Goal: Navigation & Orientation: Find specific page/section

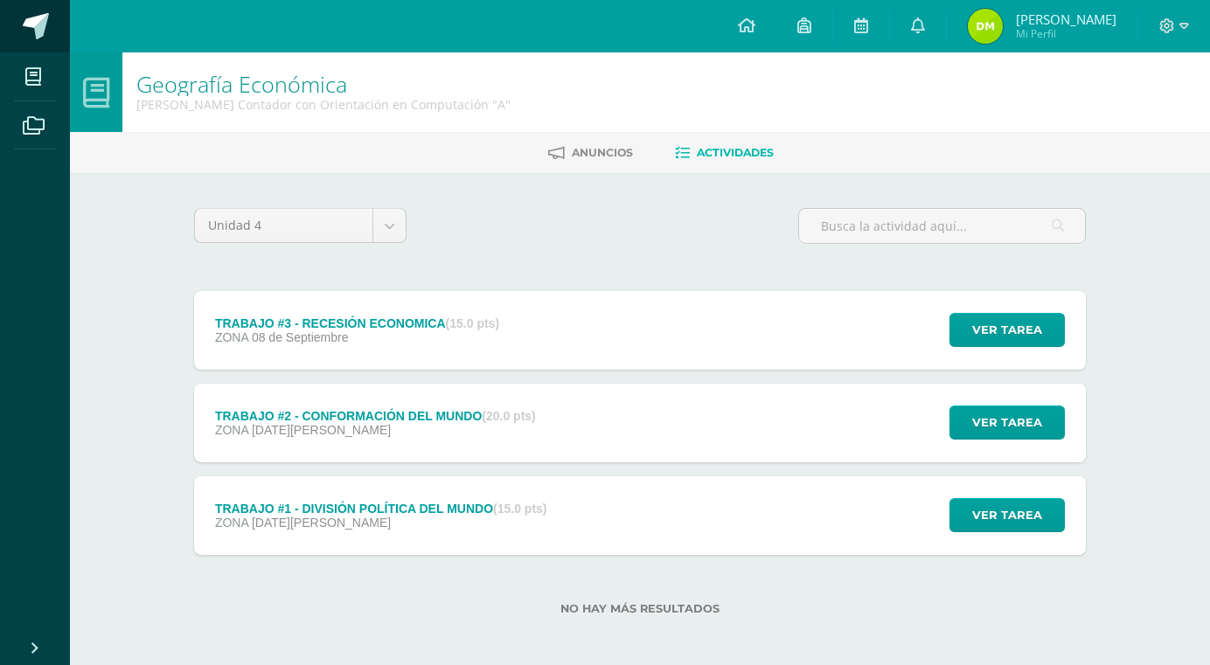
click at [58, 14] on span at bounding box center [96, 27] width 82 height 37
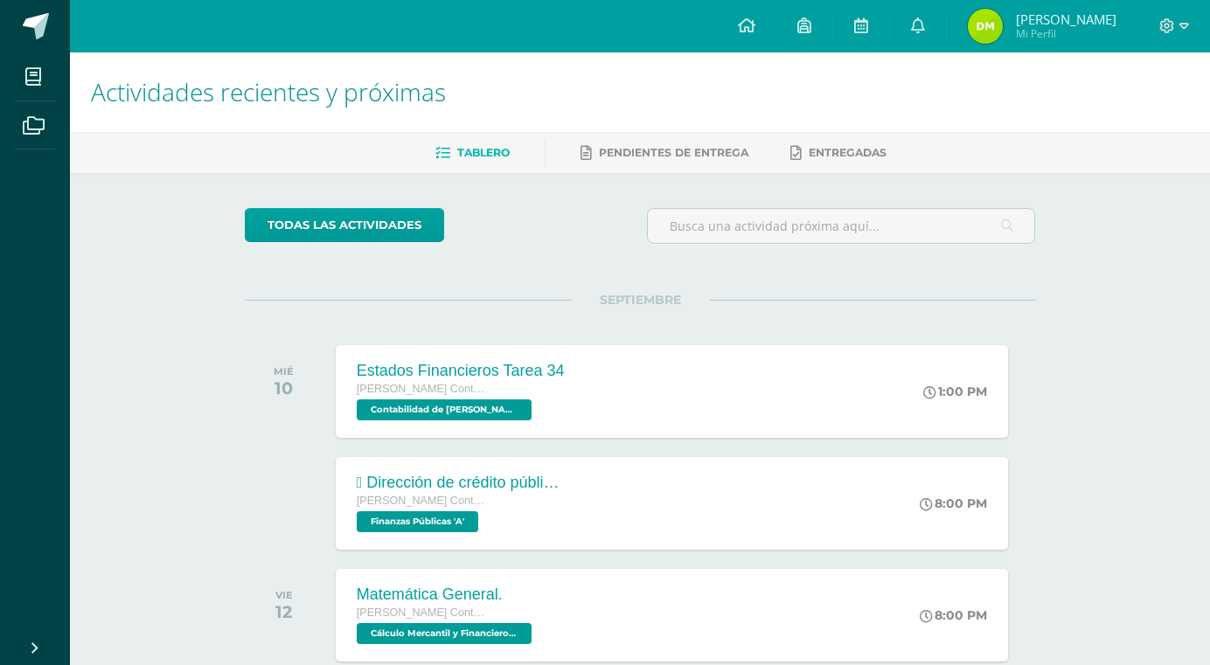
scroll to position [262, 0]
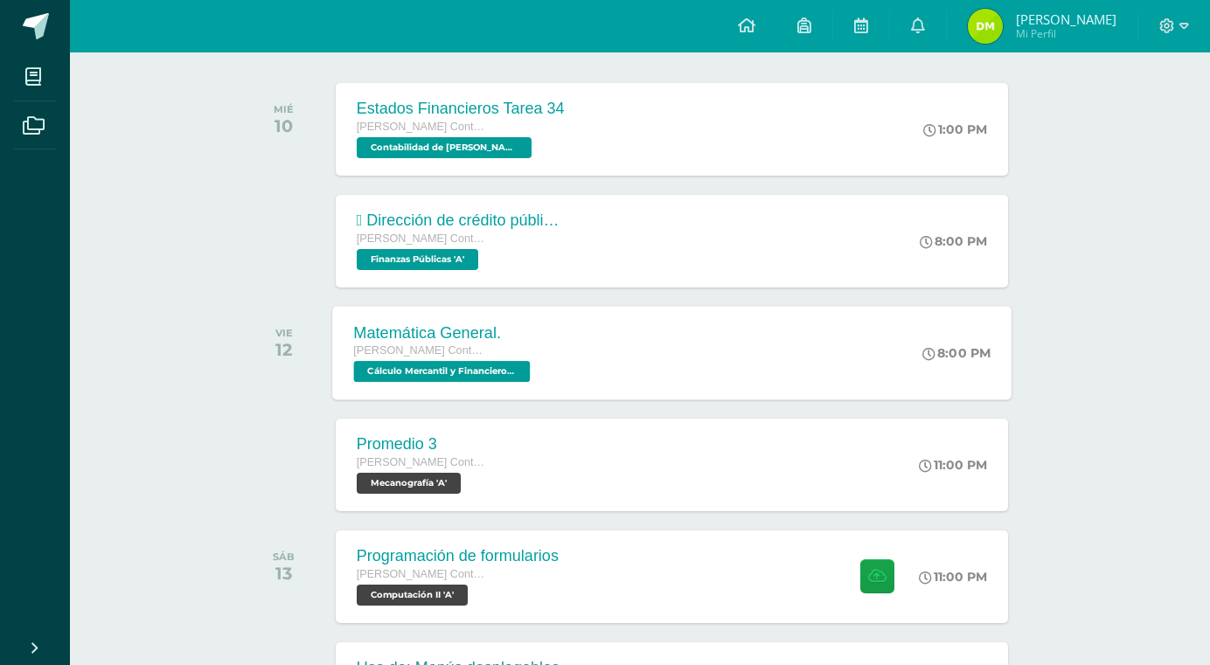
click at [423, 386] on div "Matemática General. [PERSON_NAME] con Orientación en Computación Cálculo Mercan…" at bounding box center [443, 353] width 223 height 94
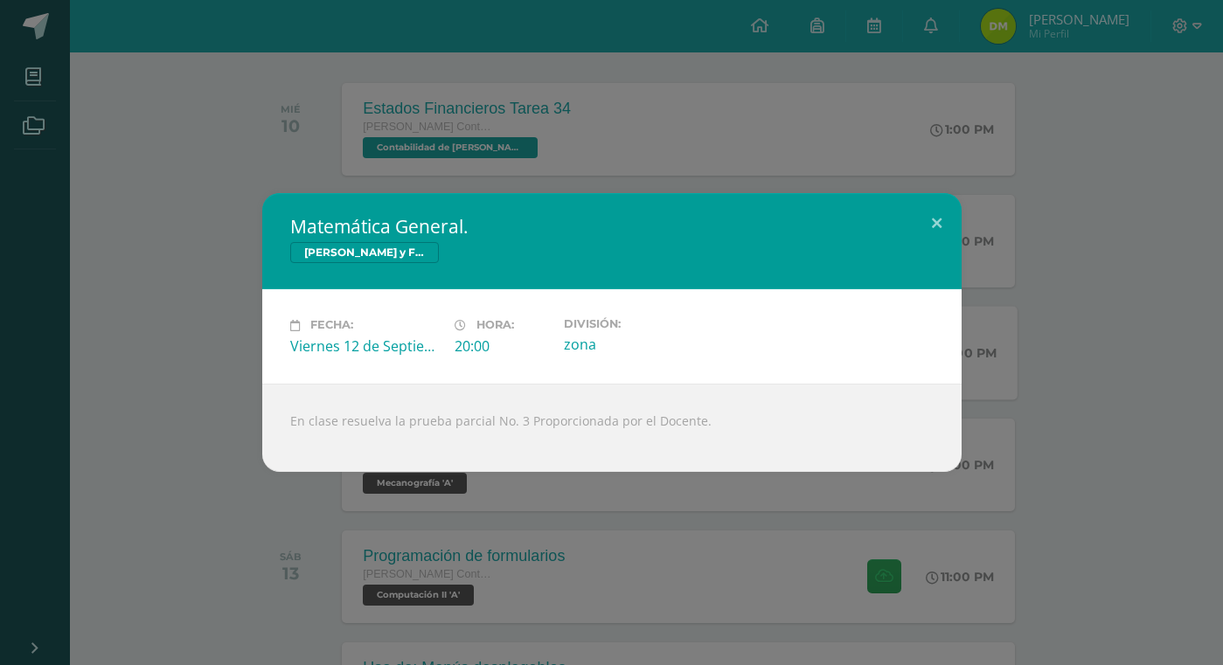
click at [223, 398] on div "Matemática General. Cálculo Mercantil y Financiero Fecha: Viernes 12 de Septiem…" at bounding box center [611, 332] width 1209 height 278
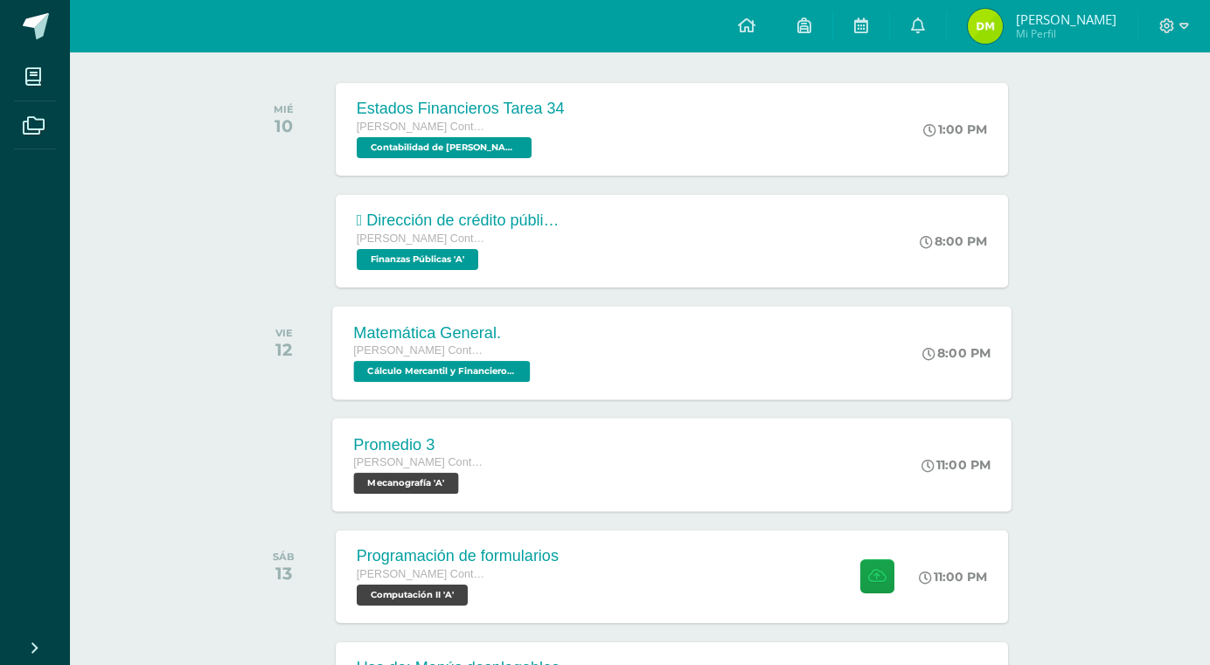
click at [438, 493] on span "Mecanografía 'A'" at bounding box center [405, 483] width 105 height 21
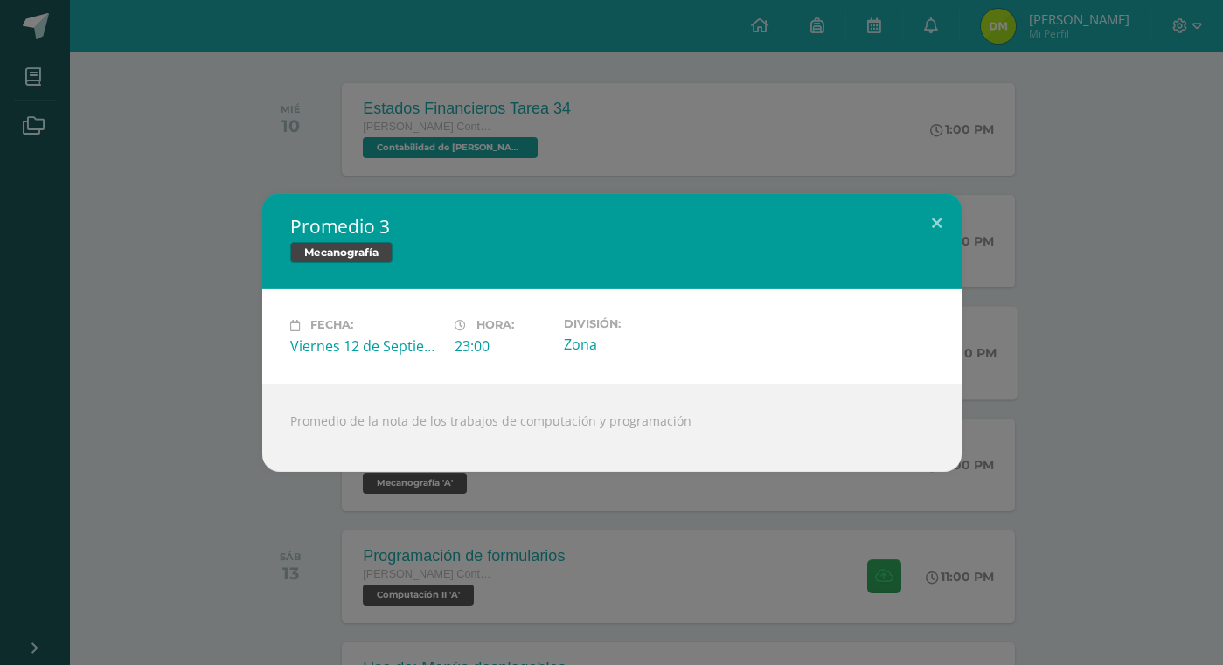
click at [1107, 361] on div "Promedio 3 Mecanografía Fecha: Viernes 12 de Septiembre Hora: 23:00 División: Z…" at bounding box center [611, 332] width 1209 height 278
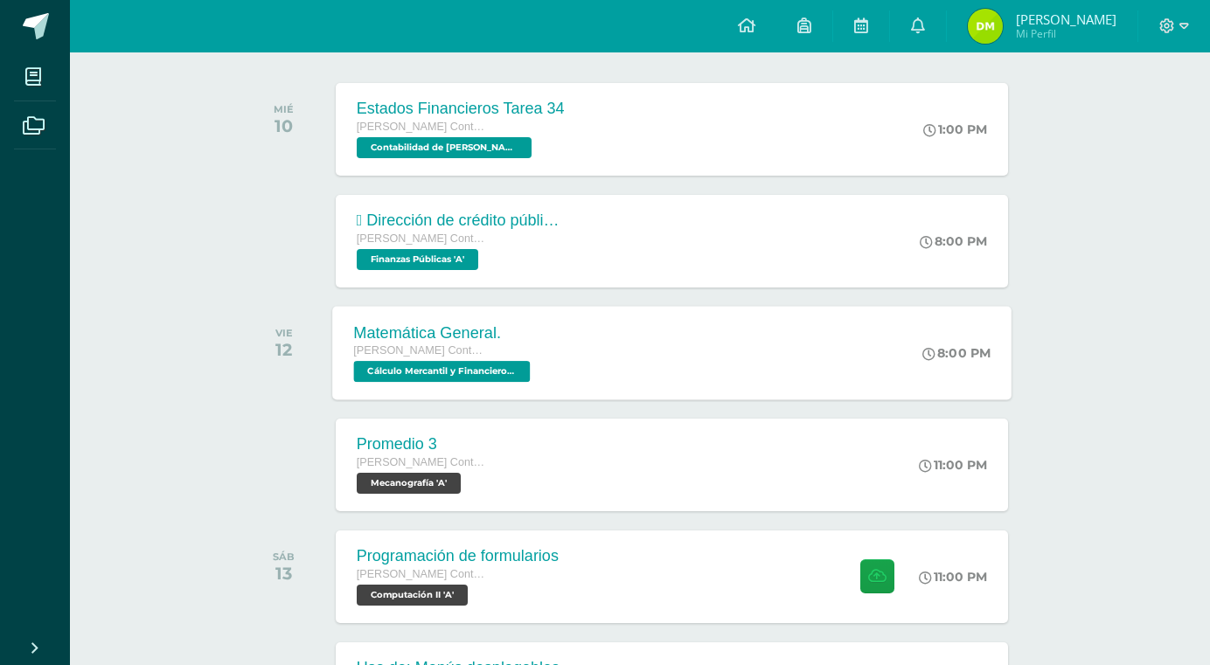
scroll to position [525, 0]
